Goal: Information Seeking & Learning: Check status

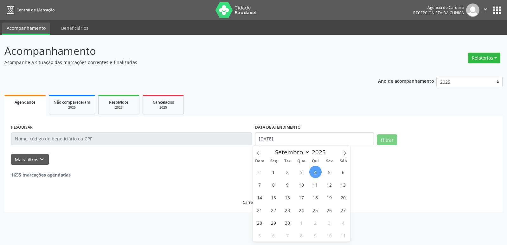
select select "8"
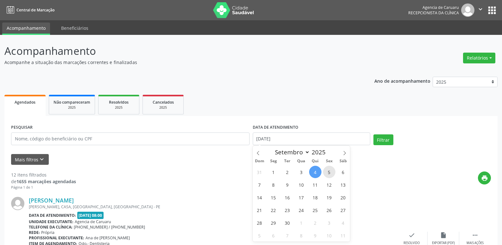
click at [326, 172] on span "5" at bounding box center [329, 172] width 12 height 12
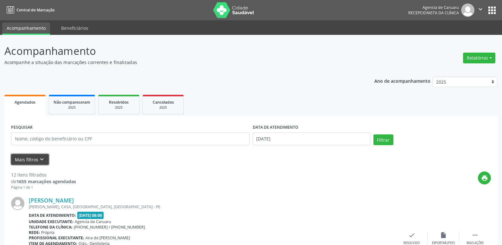
click at [30, 161] on button "Mais filtros keyboard_arrow_down" at bounding box center [30, 159] width 38 height 11
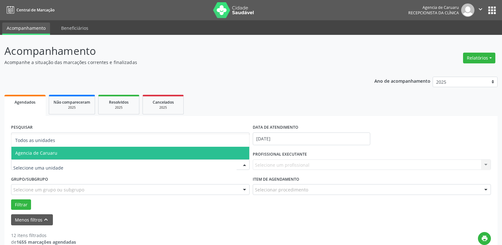
click at [44, 154] on span "Agencia de Caruaru" at bounding box center [36, 153] width 42 height 6
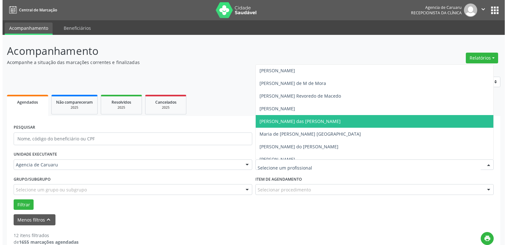
scroll to position [184, 0]
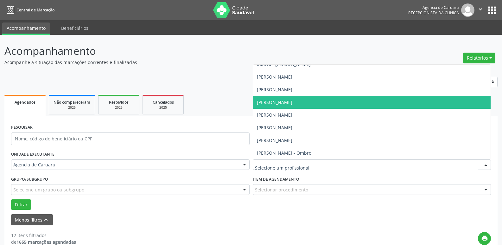
click at [292, 102] on span "[PERSON_NAME]" at bounding box center [274, 102] width 35 height 6
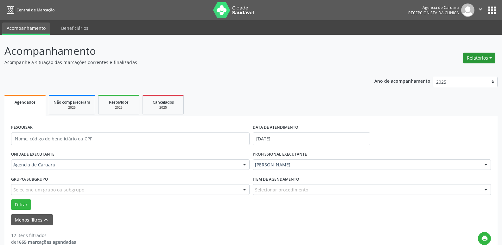
click at [479, 56] on button "Relatórios" at bounding box center [479, 58] width 32 height 11
click at [451, 70] on link "Agendamentos" at bounding box center [461, 71] width 68 height 9
select select "8"
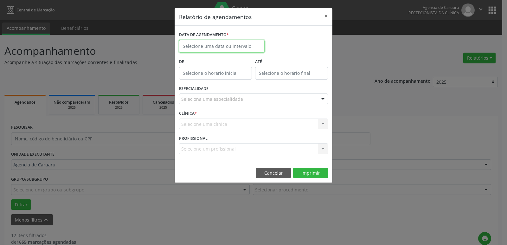
click at [196, 45] on input "text" at bounding box center [221, 46] width 85 height 13
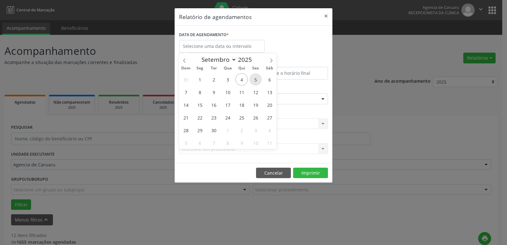
click at [254, 77] on span "5" at bounding box center [255, 79] width 12 height 12
type input "[DATE]"
click at [254, 77] on span "5" at bounding box center [255, 79] width 12 height 12
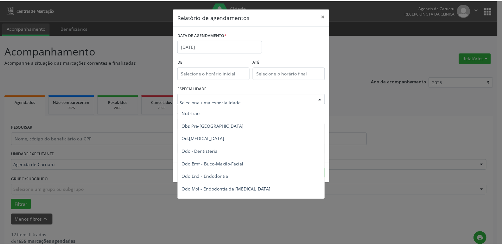
scroll to position [633, 0]
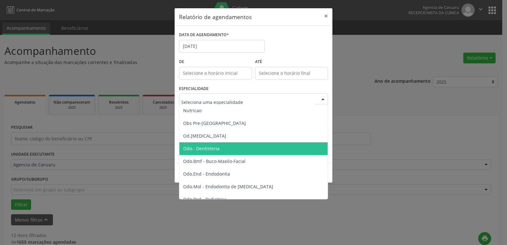
click at [203, 148] on span "Odo.- Dentisteria" at bounding box center [201, 148] width 36 height 6
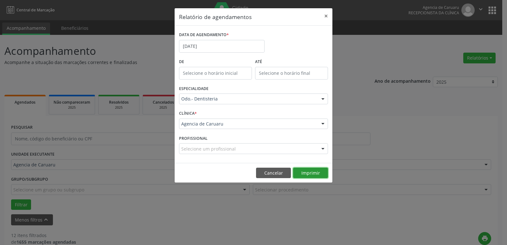
click at [311, 171] on button "Imprimir" at bounding box center [310, 172] width 35 height 11
click at [327, 15] on button "×" at bounding box center [325, 16] width 13 height 16
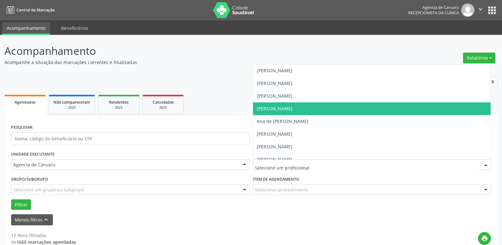
scroll to position [0, 0]
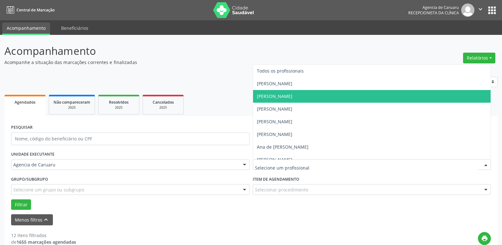
click at [316, 96] on span "[PERSON_NAME]" at bounding box center [372, 96] width 238 height 13
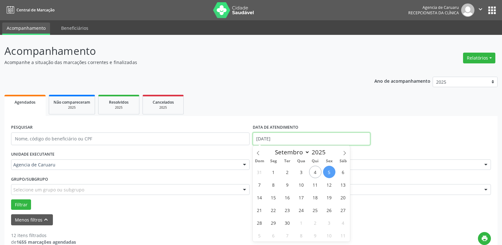
click at [293, 141] on input "[DATE]" at bounding box center [311, 138] width 117 height 13
click at [300, 184] on span "10" at bounding box center [301, 184] width 12 height 12
type input "[DATE]"
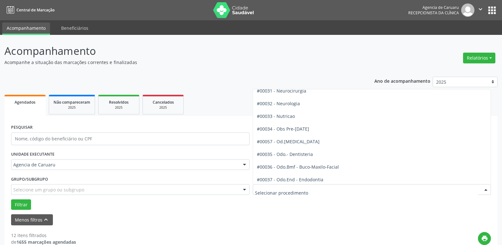
scroll to position [602, 0]
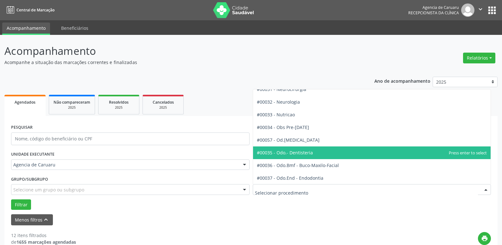
click at [307, 155] on span "#00035 - Odo.- Dentisteria" at bounding box center [285, 152] width 56 height 6
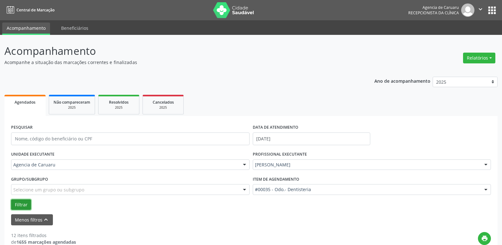
click at [23, 204] on button "Filtrar" at bounding box center [21, 204] width 20 height 11
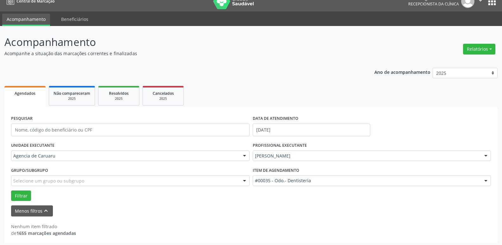
scroll to position [11, 0]
